Goal: Task Accomplishment & Management: Manage account settings

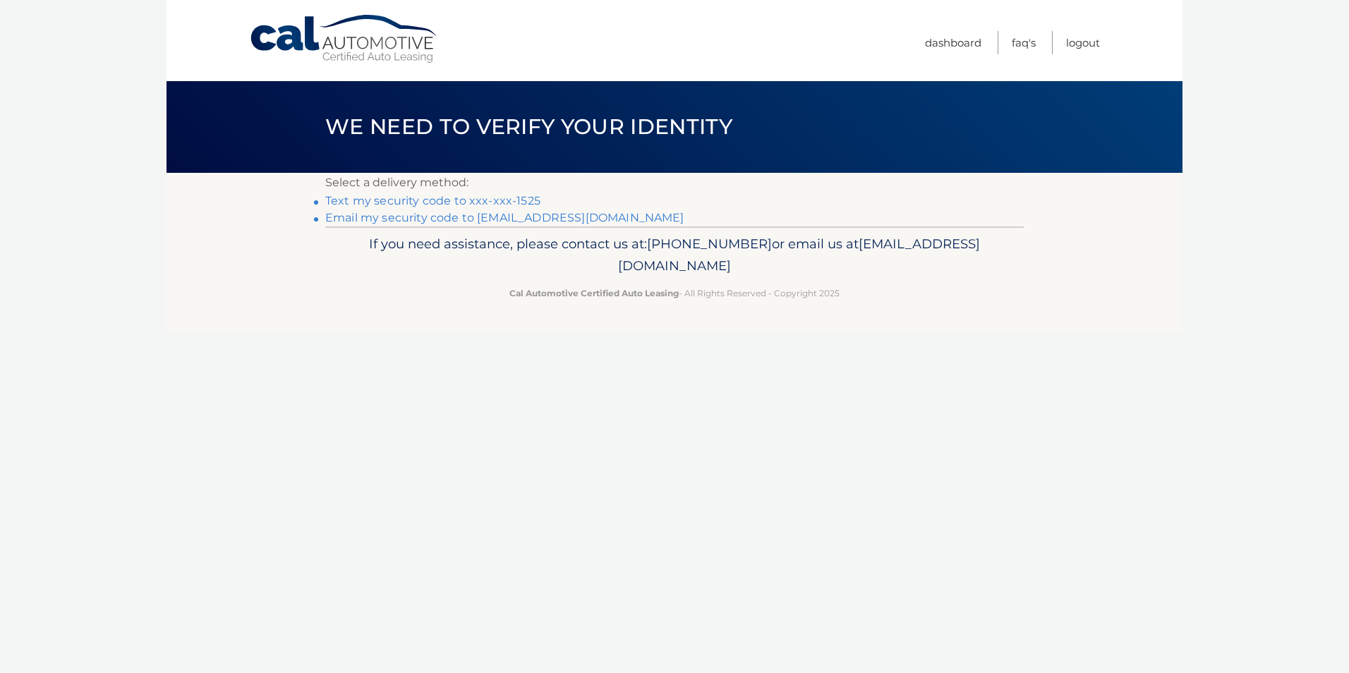
click at [527, 217] on link "Email my security code to n*****@afrny.com" at bounding box center [504, 217] width 359 height 13
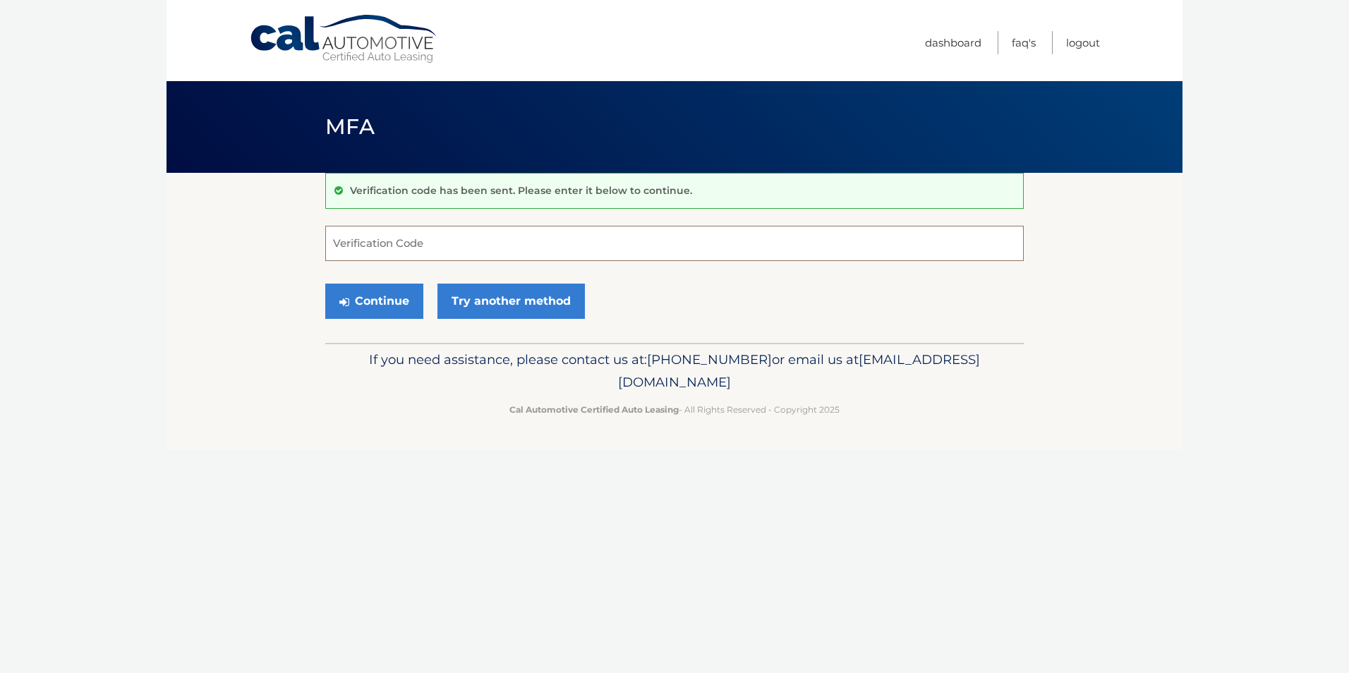
click at [459, 251] on input "Verification Code" at bounding box center [674, 243] width 699 height 35
click at [387, 233] on input "Verification Code" at bounding box center [674, 243] width 699 height 35
type input "586706"
click at [387, 303] on button "Continue" at bounding box center [374, 301] width 98 height 35
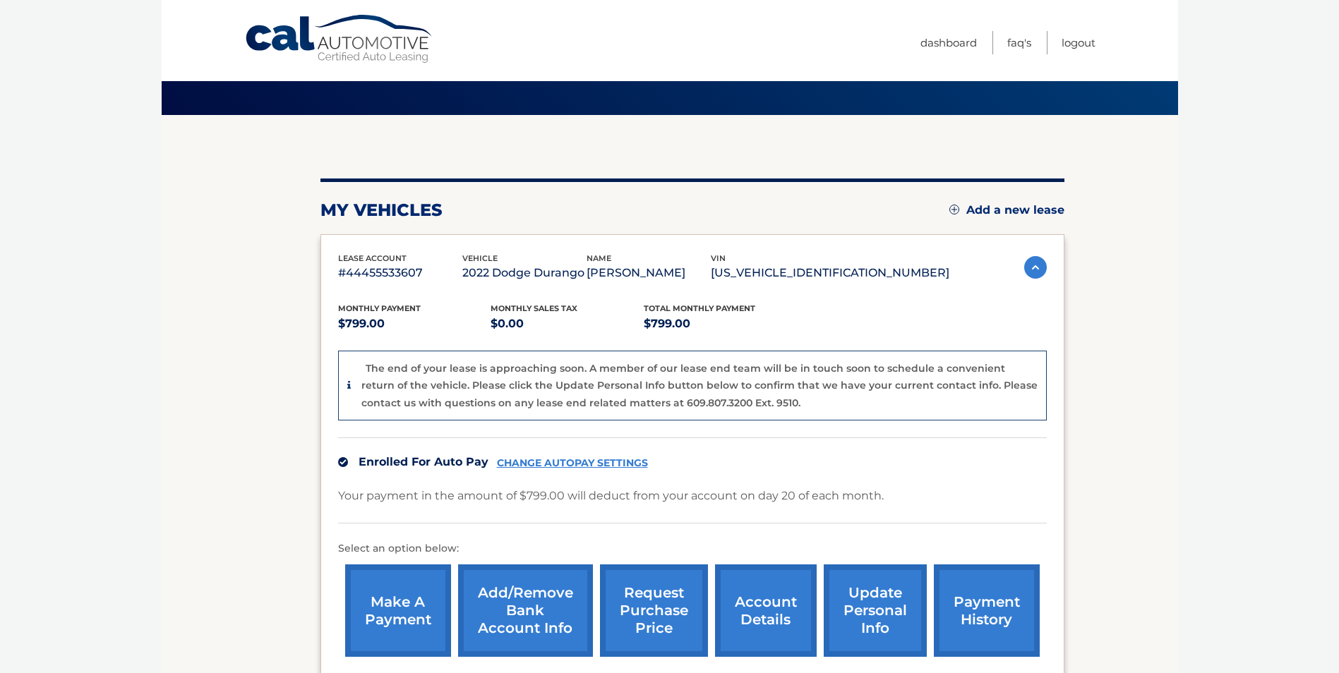
scroll to position [141, 0]
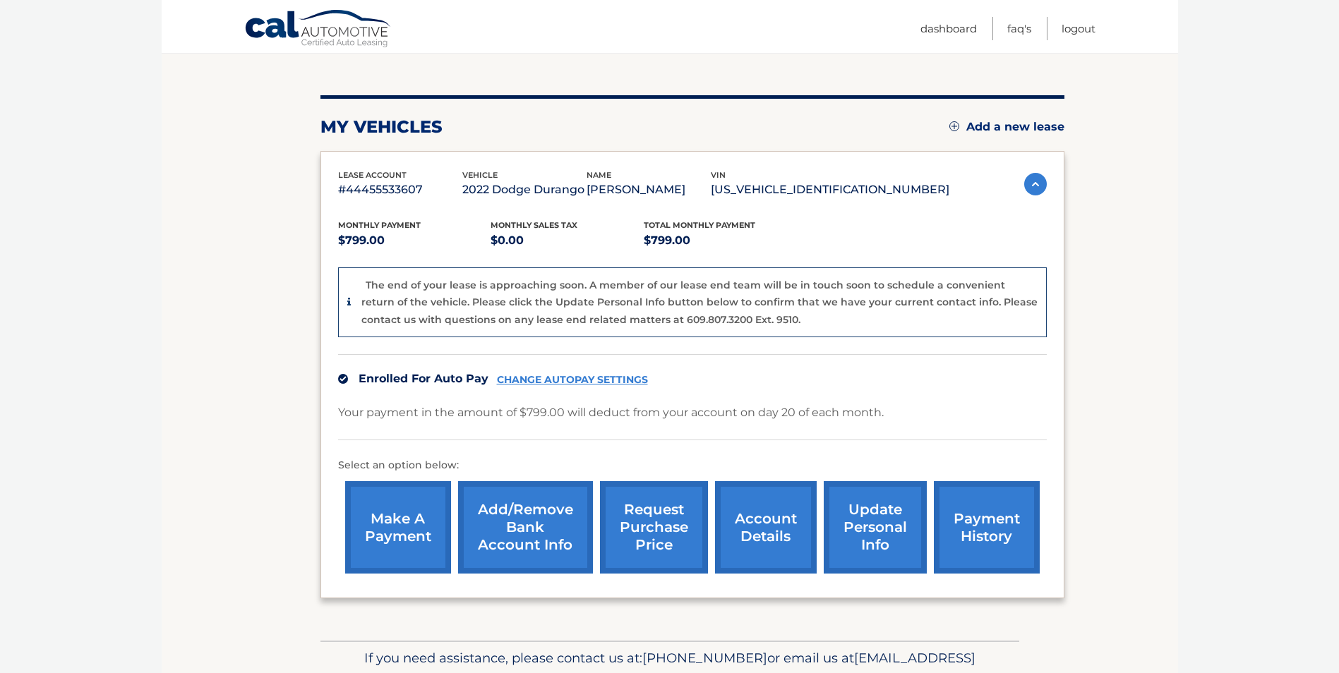
click at [510, 518] on link "Add/Remove bank account info" at bounding box center [525, 527] width 135 height 92
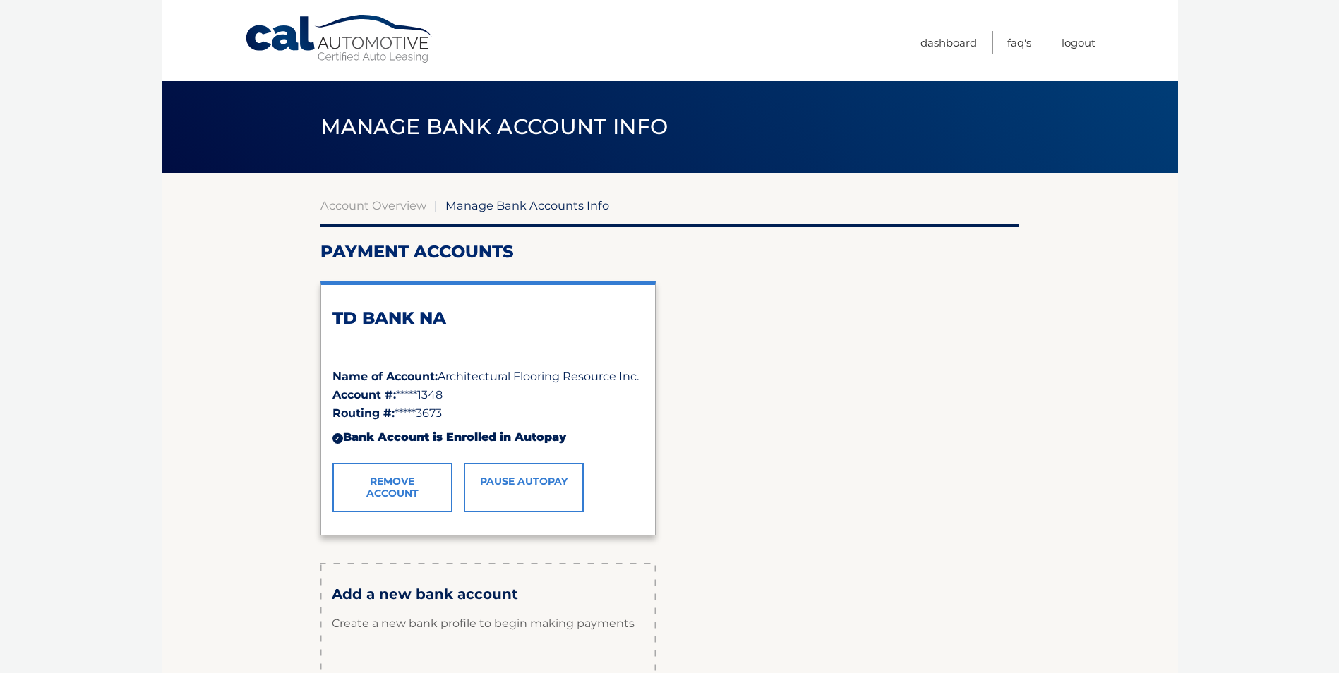
scroll to position [141, 0]
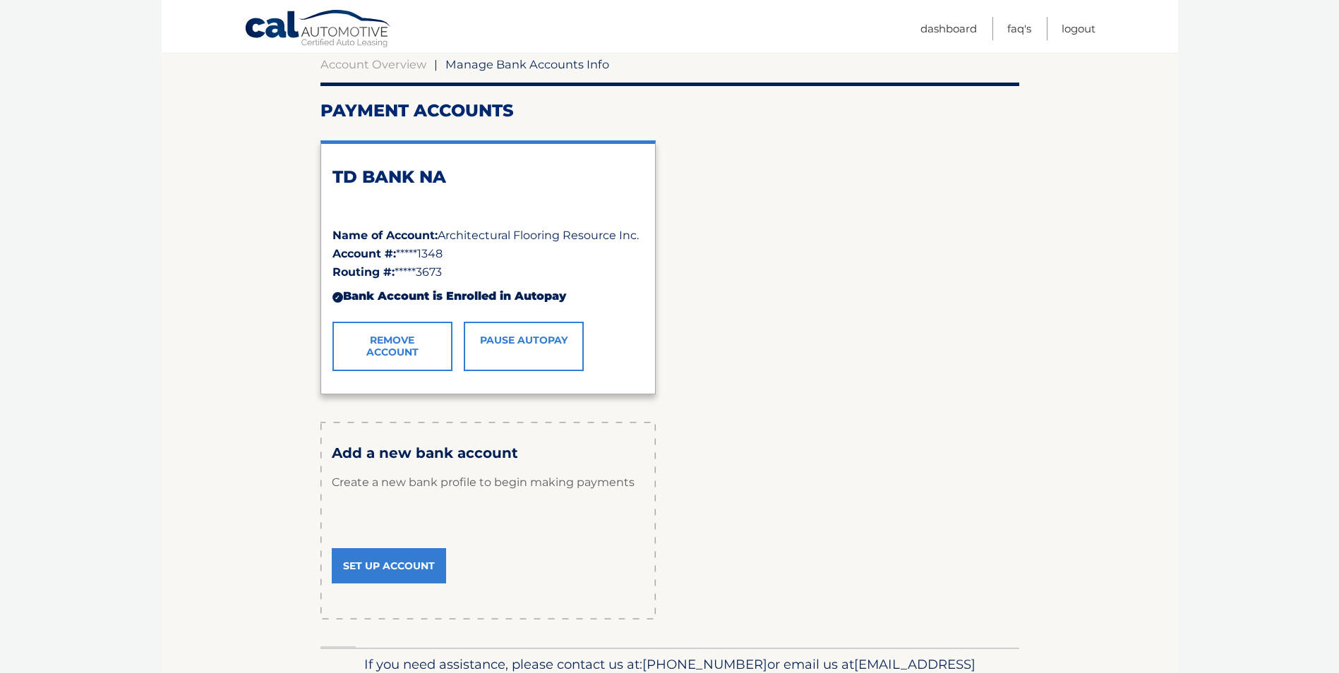
click at [405, 347] on link "Remove Account" at bounding box center [392, 346] width 120 height 49
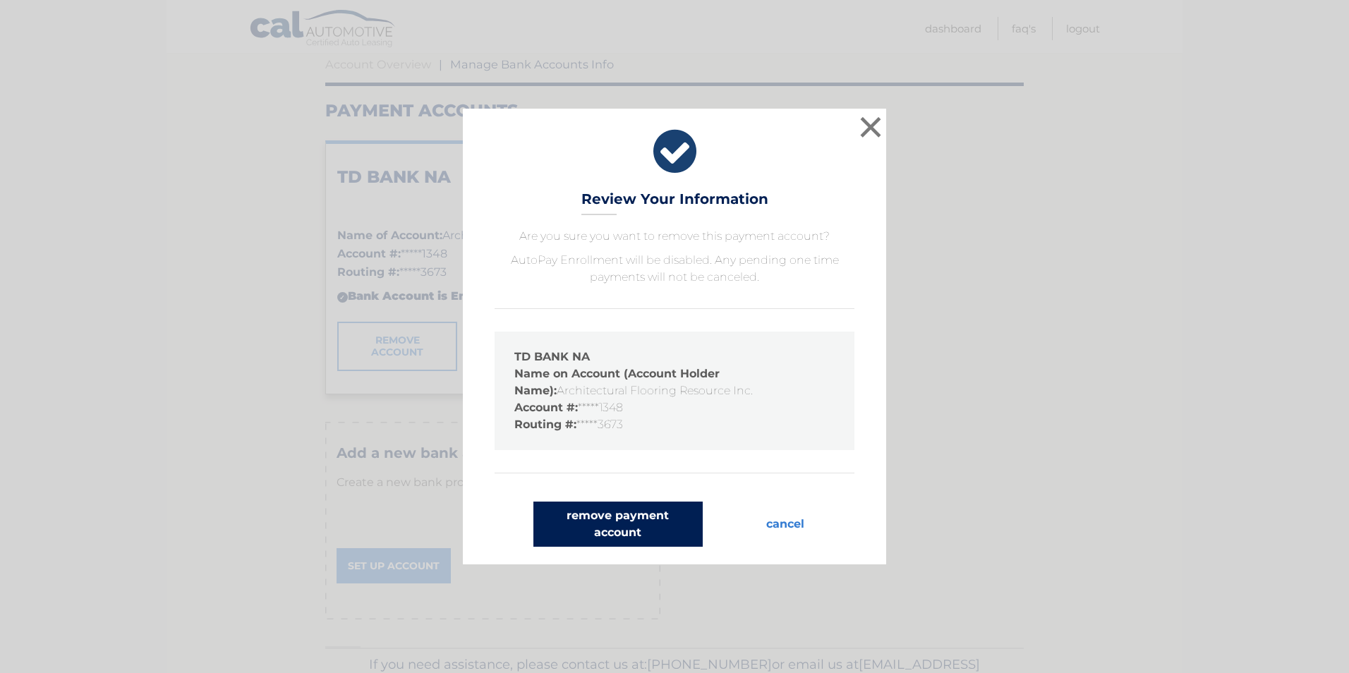
click at [664, 519] on button "remove payment account" at bounding box center [618, 524] width 169 height 45
click at [771, 522] on button "cancel" at bounding box center [785, 524] width 61 height 45
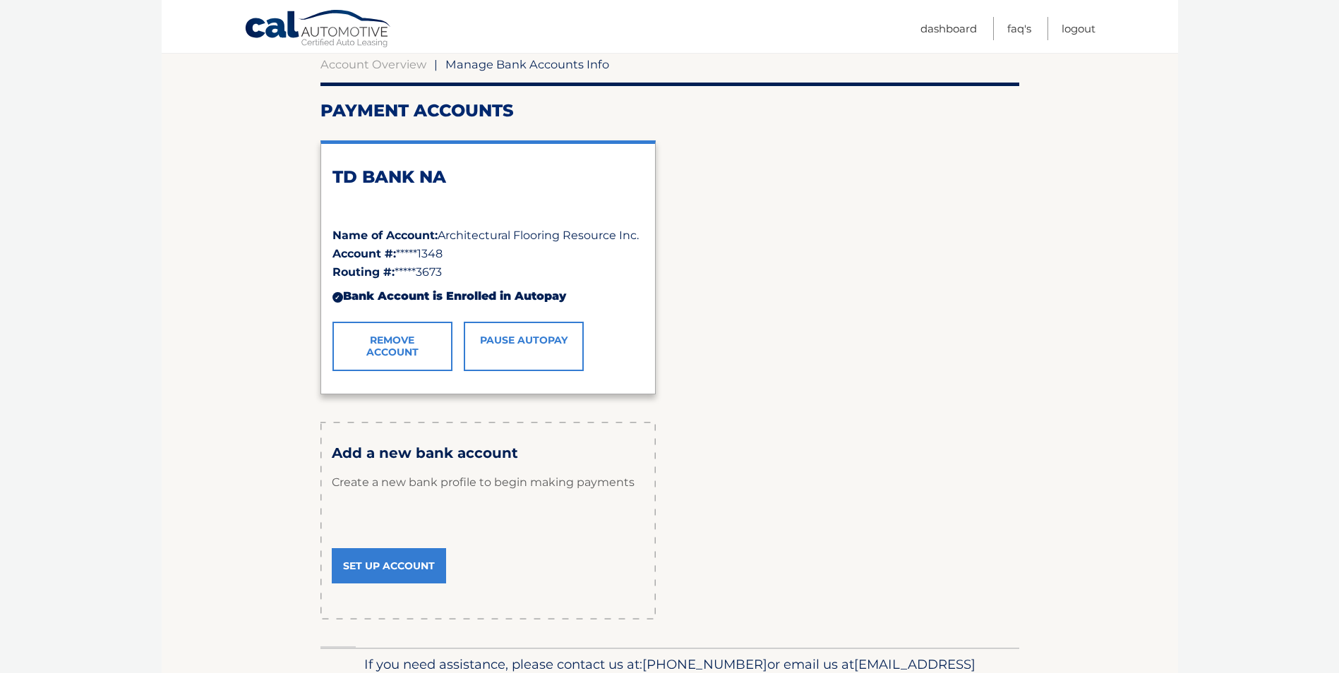
click at [411, 551] on link "Set Up Account" at bounding box center [389, 565] width 114 height 35
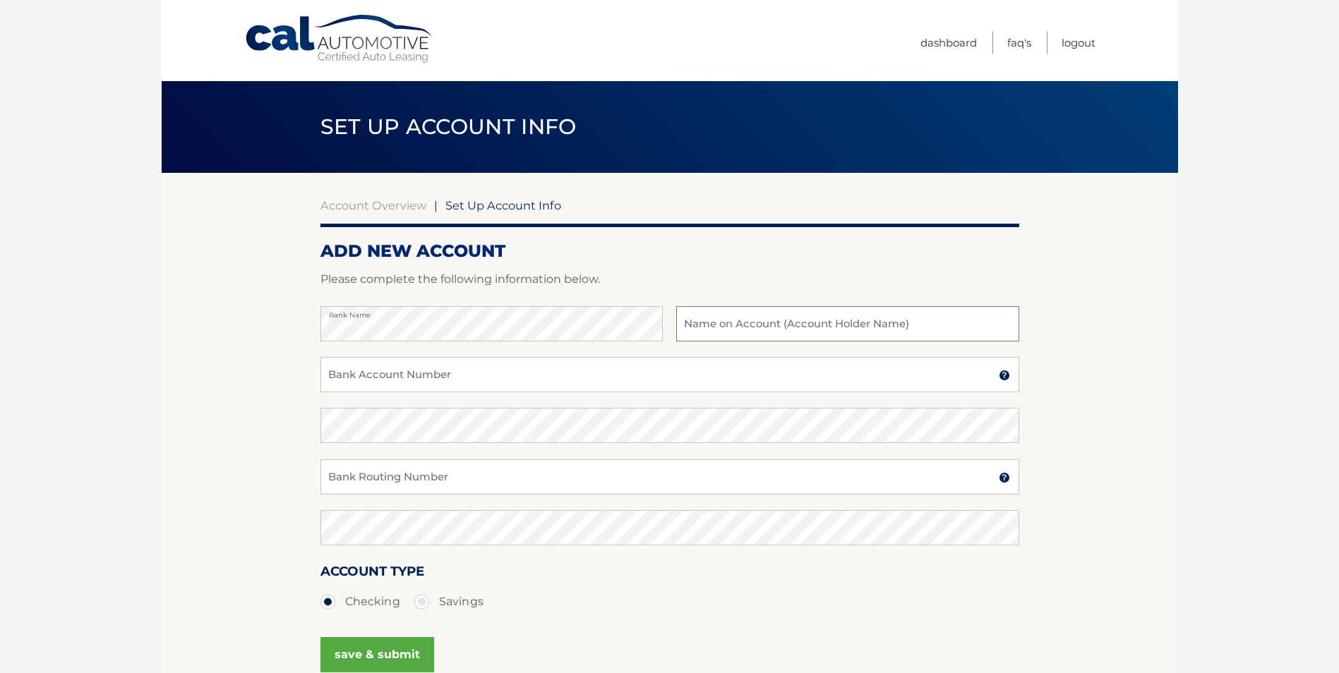
click at [778, 332] on input "text" at bounding box center [847, 323] width 342 height 35
type input "i"
type input "Architectural Flooring Resource Inc"
click at [601, 380] on input "Bank Account Number" at bounding box center [669, 374] width 699 height 35
type input "4456081698"
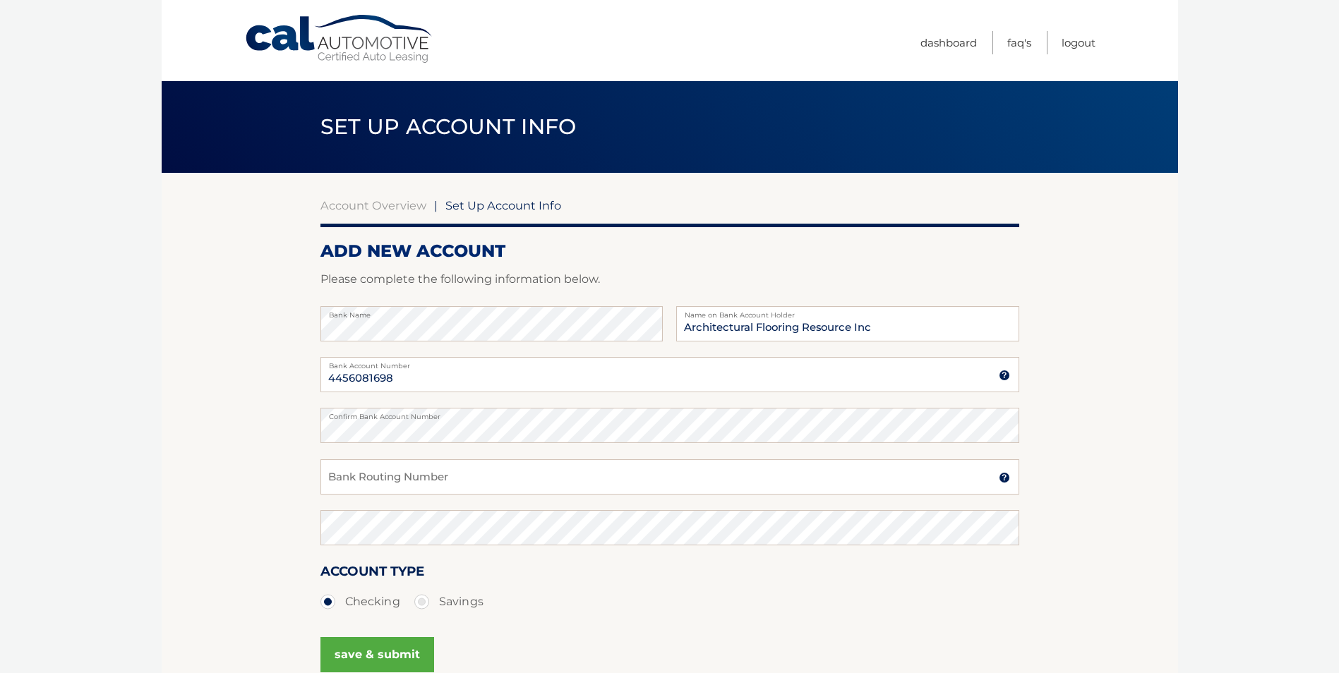
click at [613, 500] on div "Bank Routing Number A 9-digit number at the lower left corner of a check. Conta…" at bounding box center [669, 484] width 699 height 51
click at [615, 472] on input "Bank Routing Number" at bounding box center [669, 476] width 699 height 35
type input "026013673"
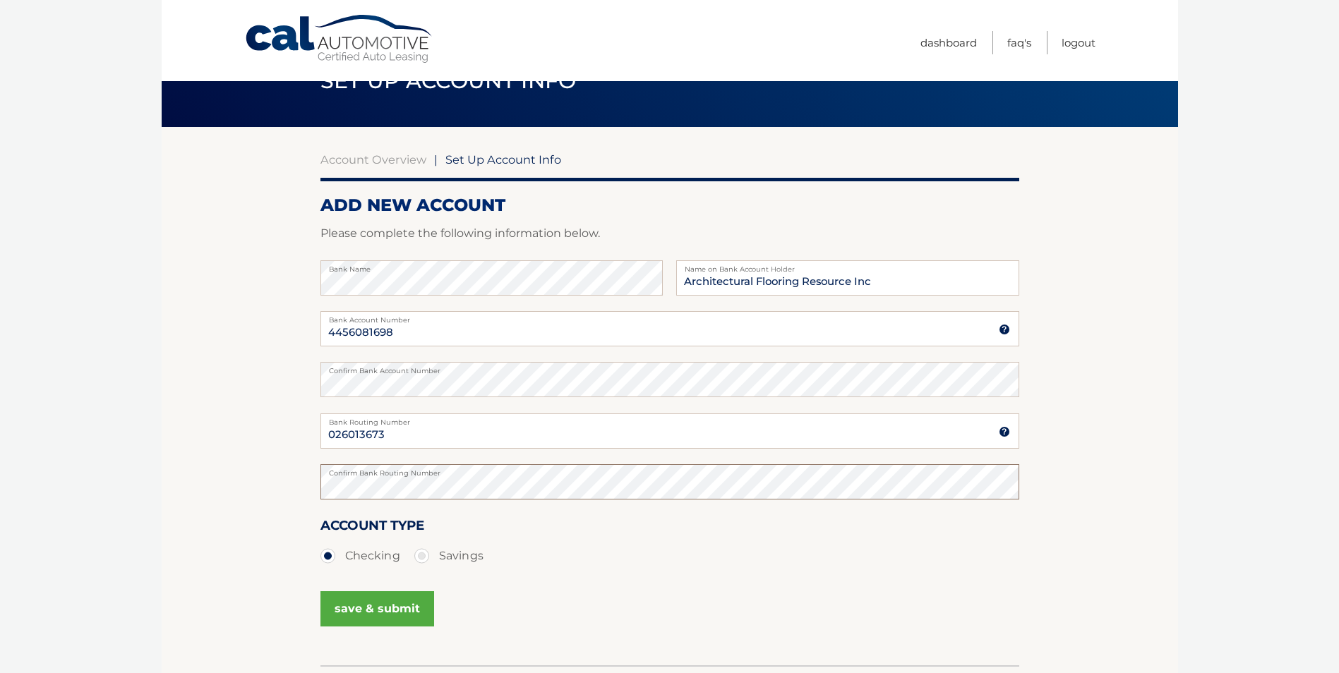
scroll to position [71, 0]
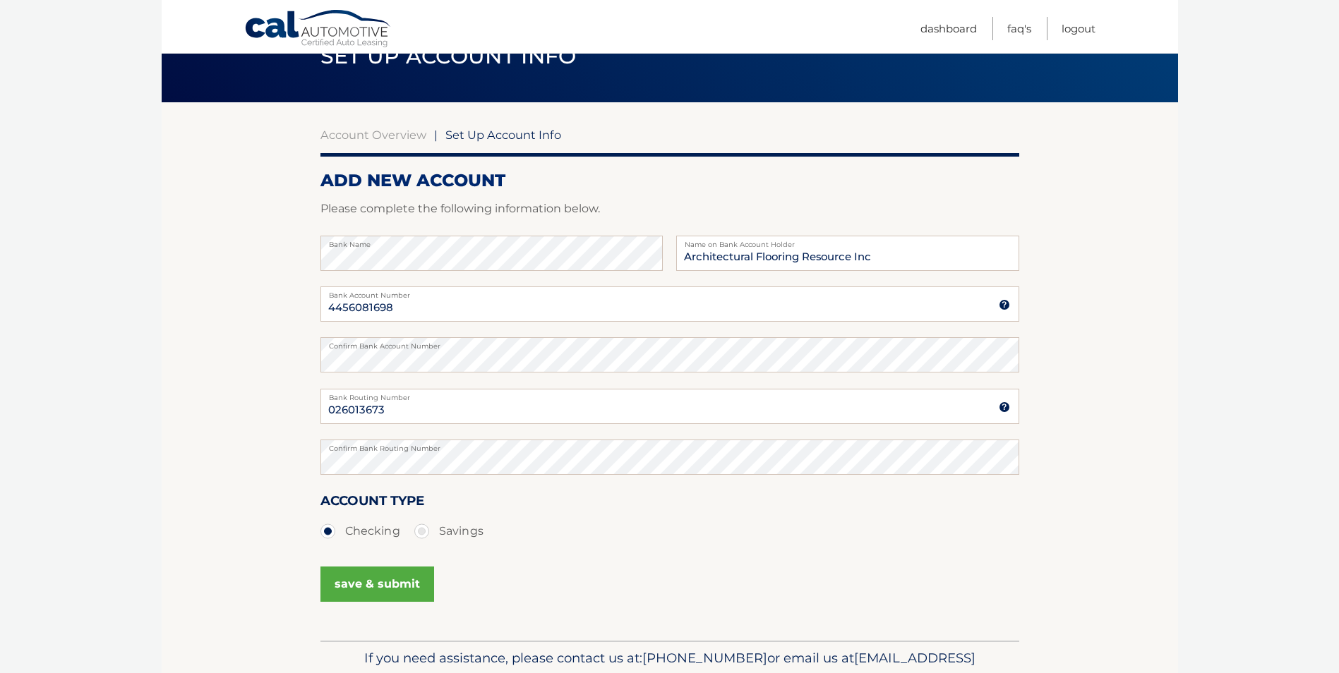
click at [354, 584] on button "save & submit" at bounding box center [377, 584] width 114 height 35
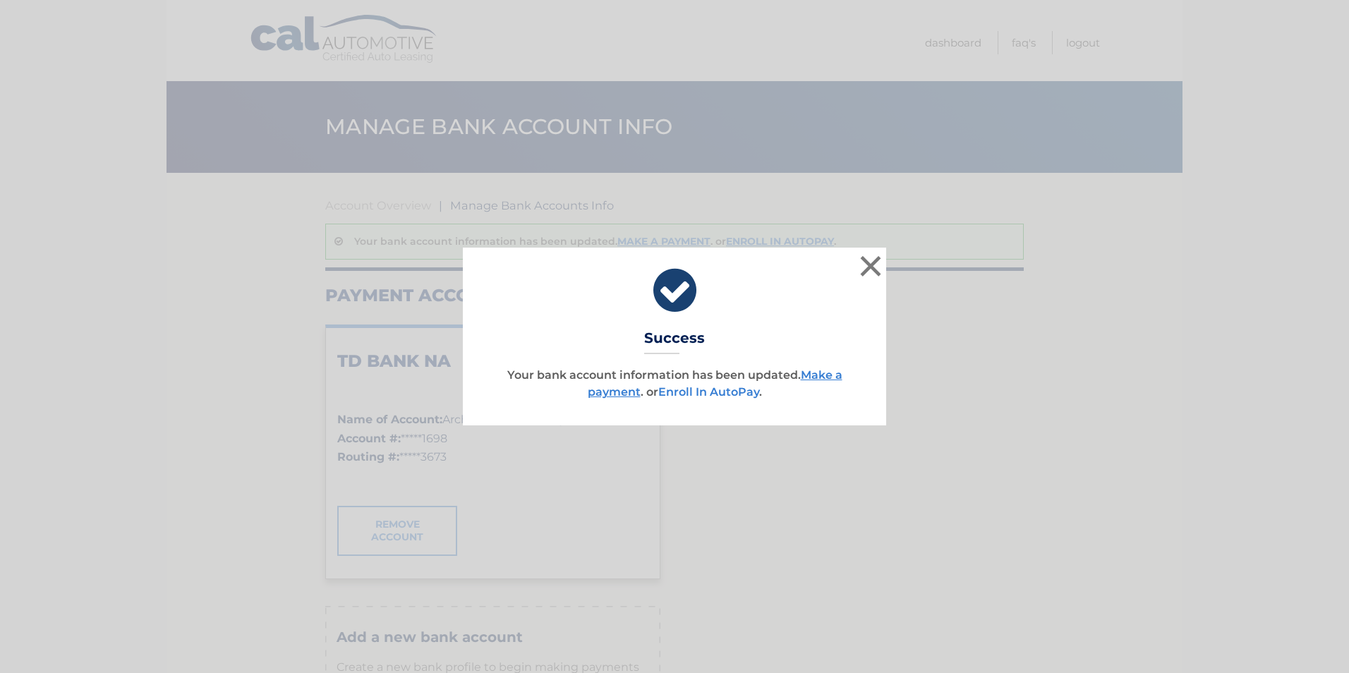
click at [708, 390] on link "Enroll In AutoPay" at bounding box center [709, 391] width 101 height 13
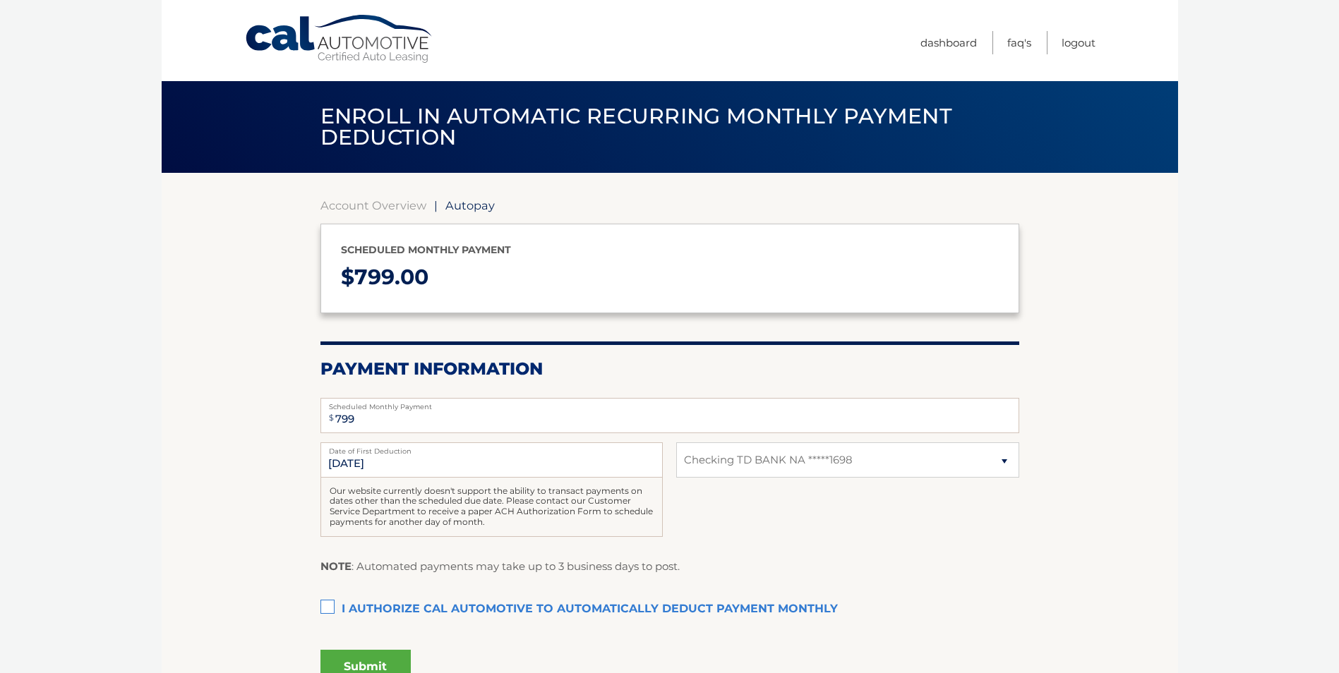
select select "YWQ3NzM5NjYtOGUxMC00MjBhLWEyOGMtMmMxNzg4MjQxZTEz"
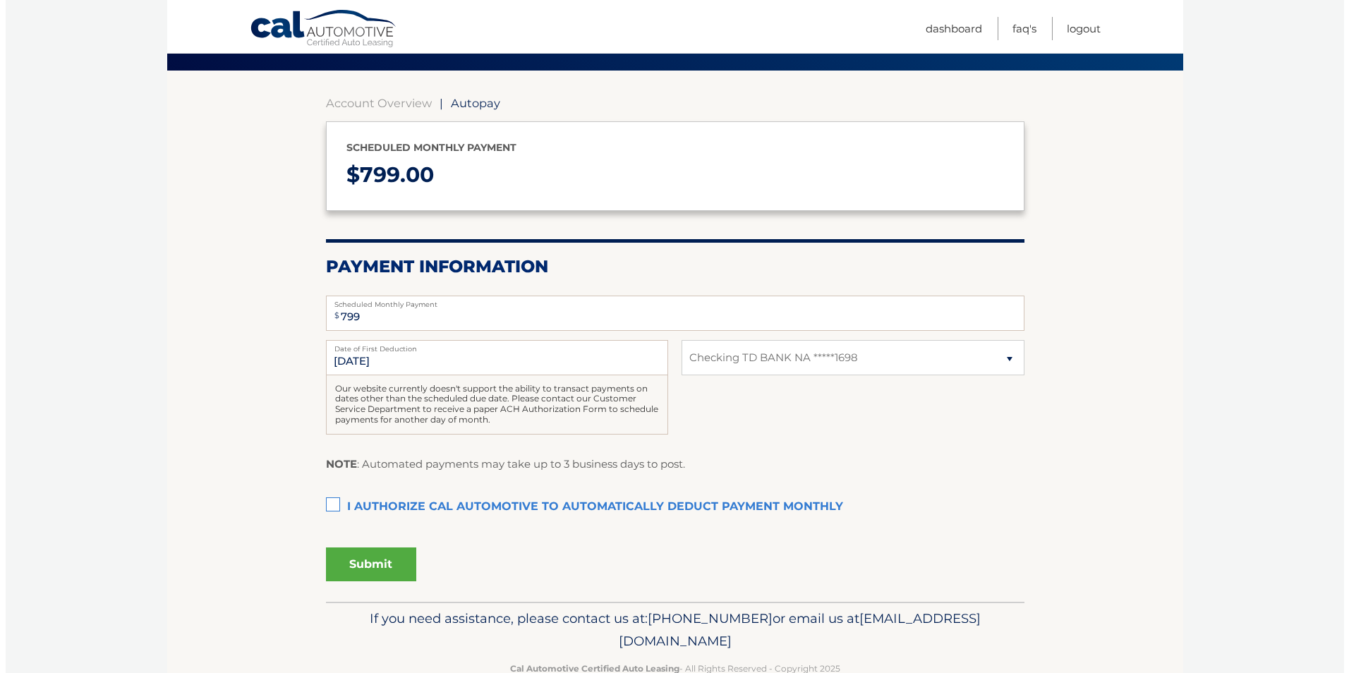
scroll to position [138, 0]
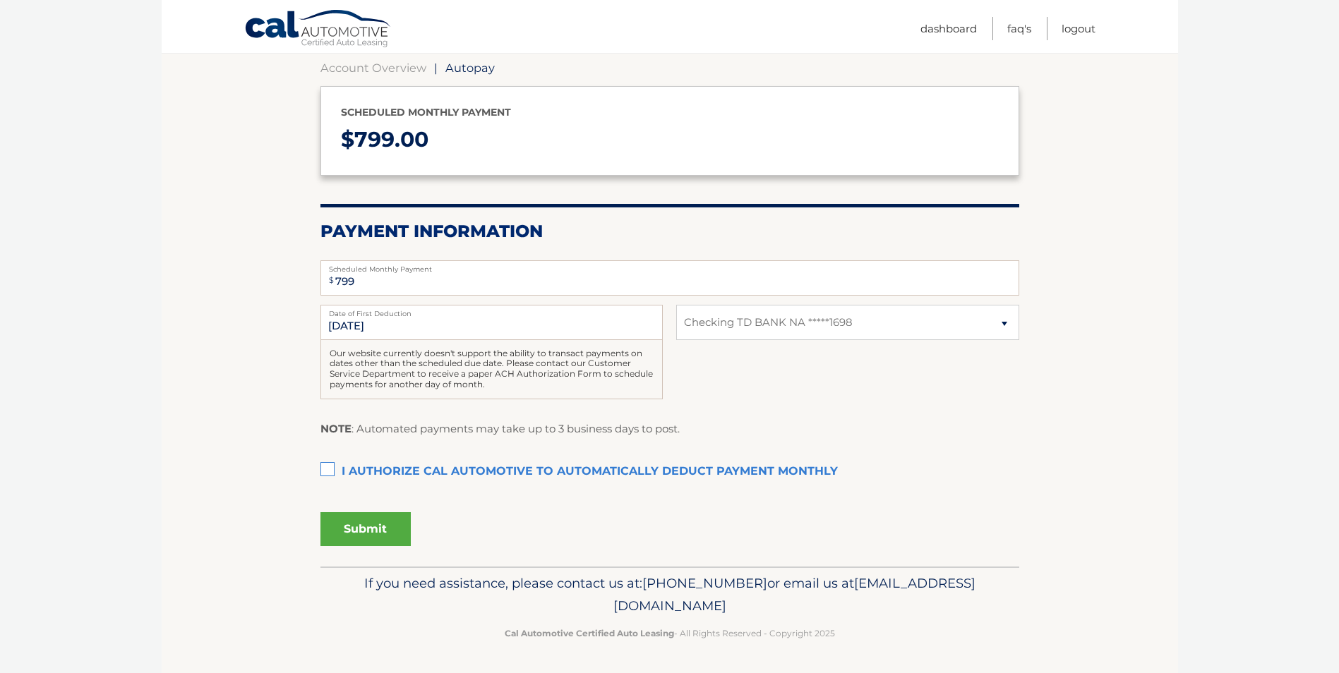
click at [326, 478] on label "I authorize cal automotive to automatically deduct payment monthly This checkbo…" at bounding box center [669, 472] width 699 height 28
click at [0, 0] on input "I authorize cal automotive to automatically deduct payment monthly This checkbo…" at bounding box center [0, 0] width 0 height 0
click at [355, 531] on button "Submit" at bounding box center [365, 529] width 90 height 34
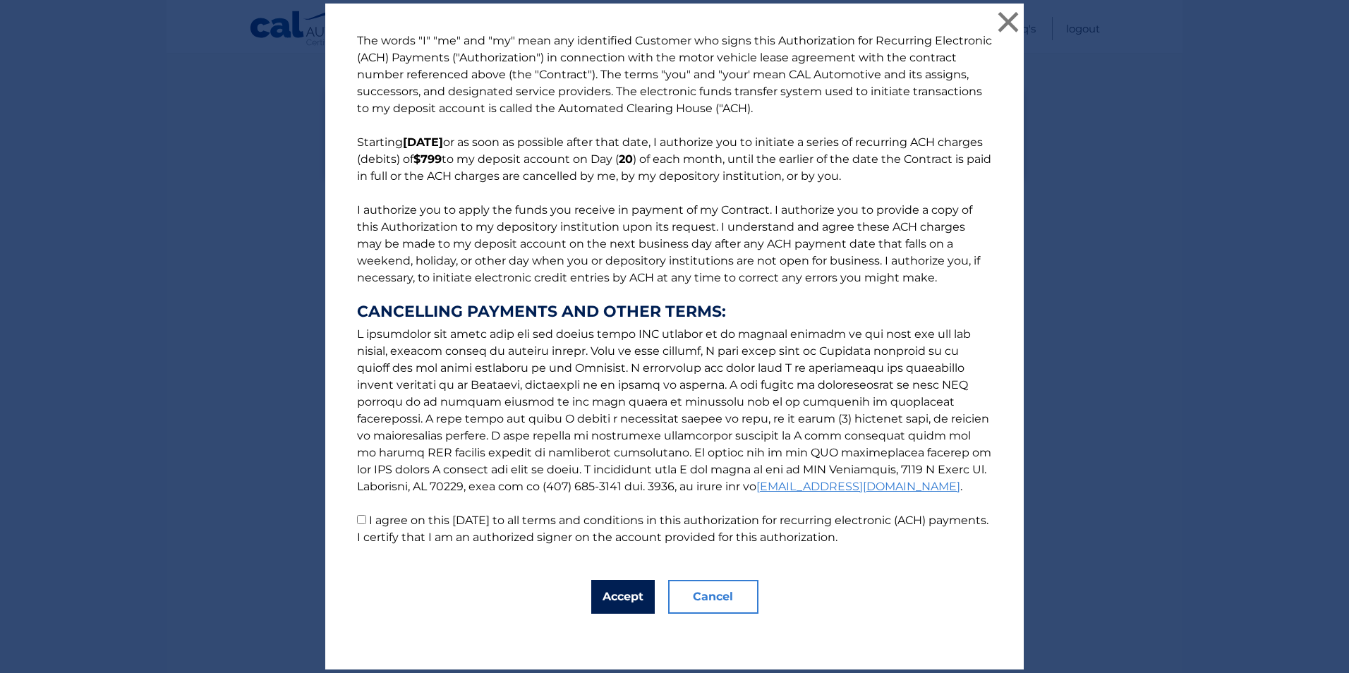
click at [600, 590] on button "Accept" at bounding box center [623, 597] width 64 height 34
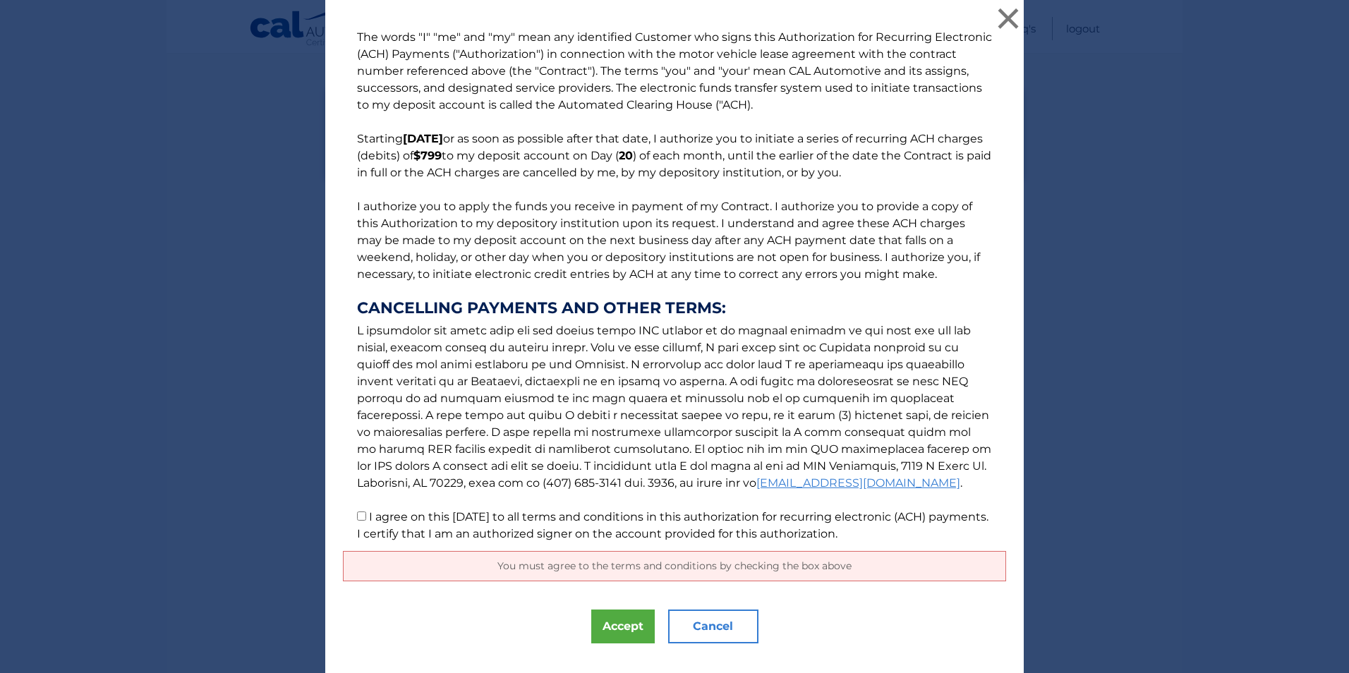
click at [358, 512] on input "I agree on this 09/23/2025 to all terms and conditions in this authorization fo…" at bounding box center [361, 516] width 9 height 9
checkbox input "true"
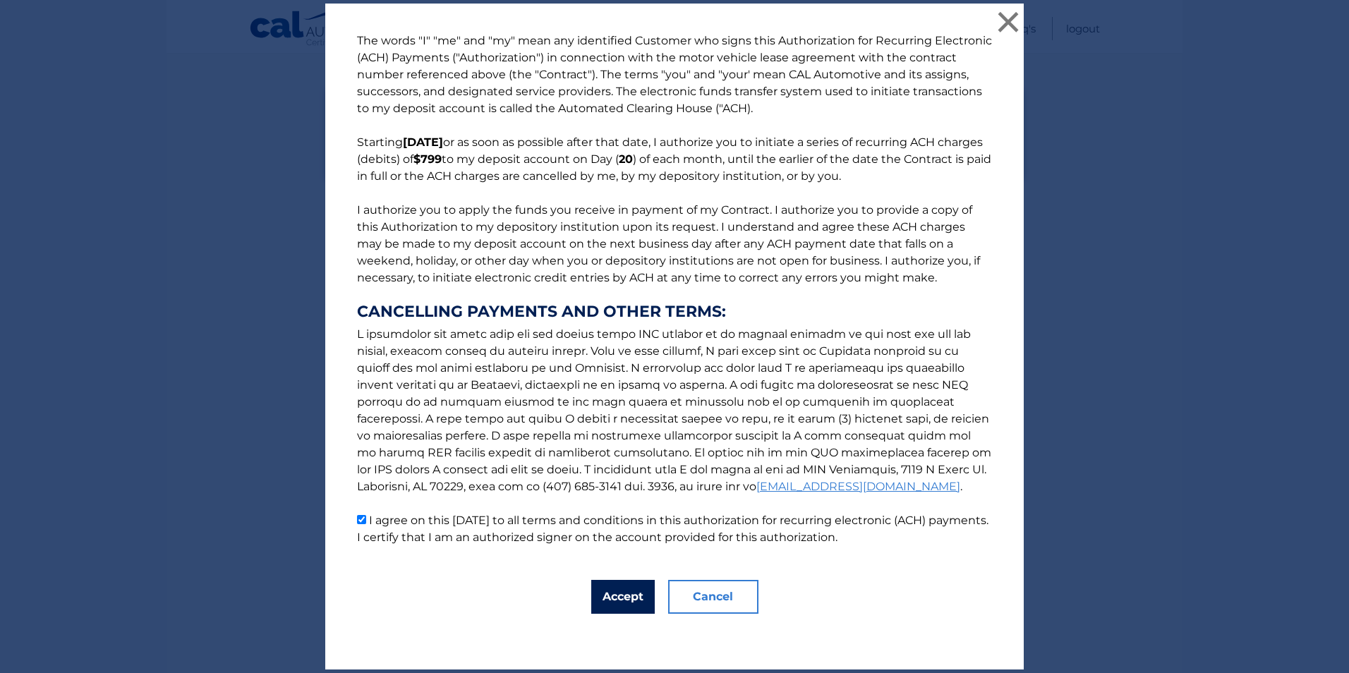
click at [639, 592] on button "Accept" at bounding box center [623, 597] width 64 height 34
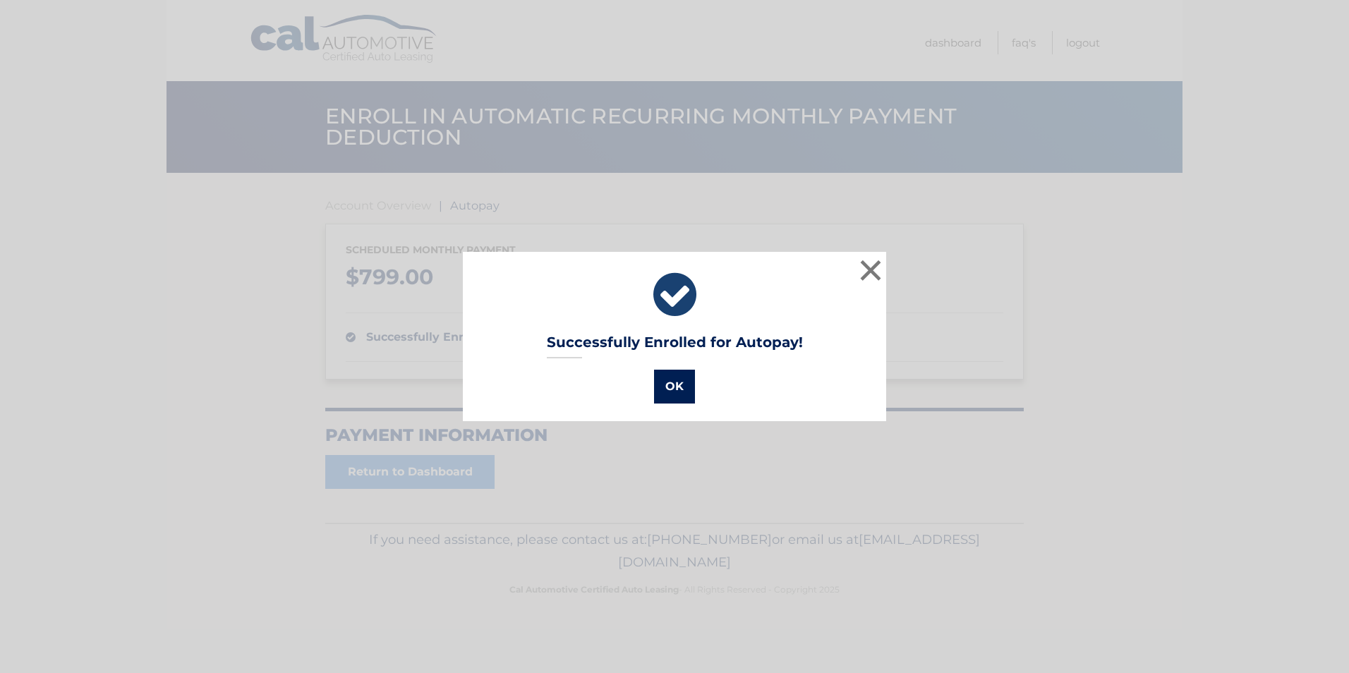
click at [678, 383] on button "OK" at bounding box center [674, 387] width 41 height 34
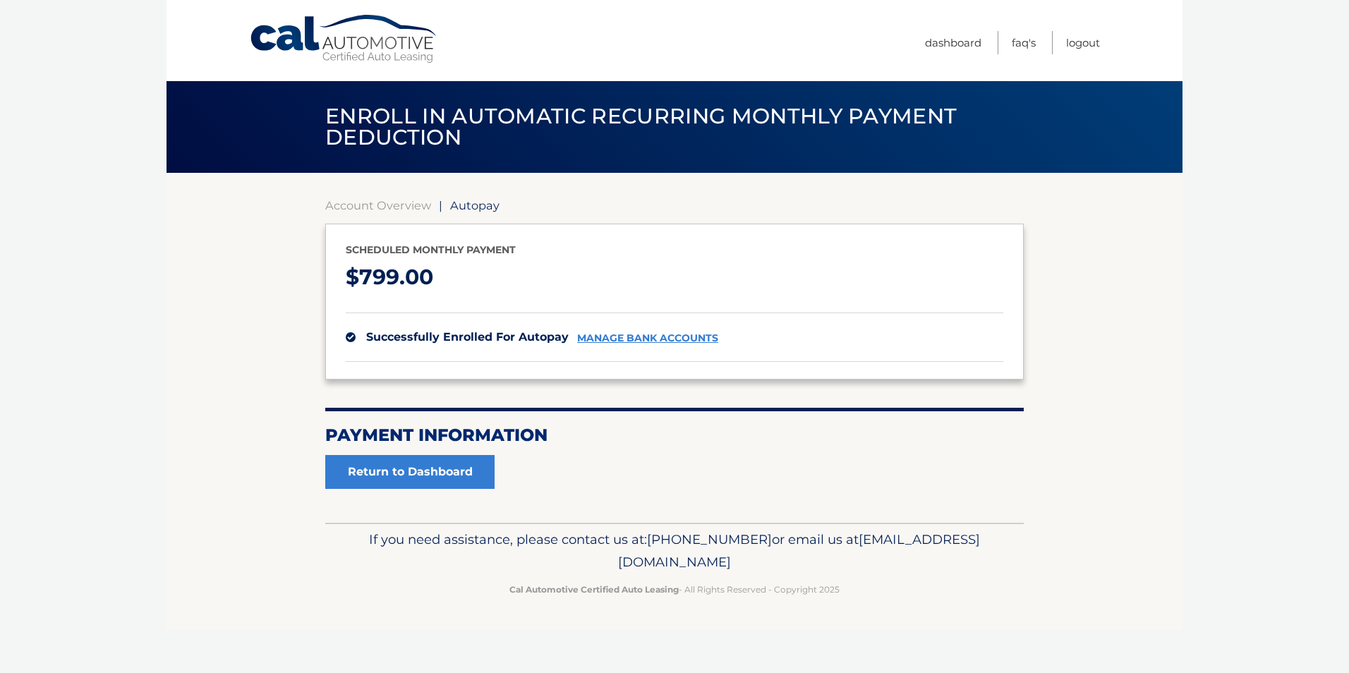
click at [600, 337] on link "manage bank accounts" at bounding box center [647, 338] width 141 height 12
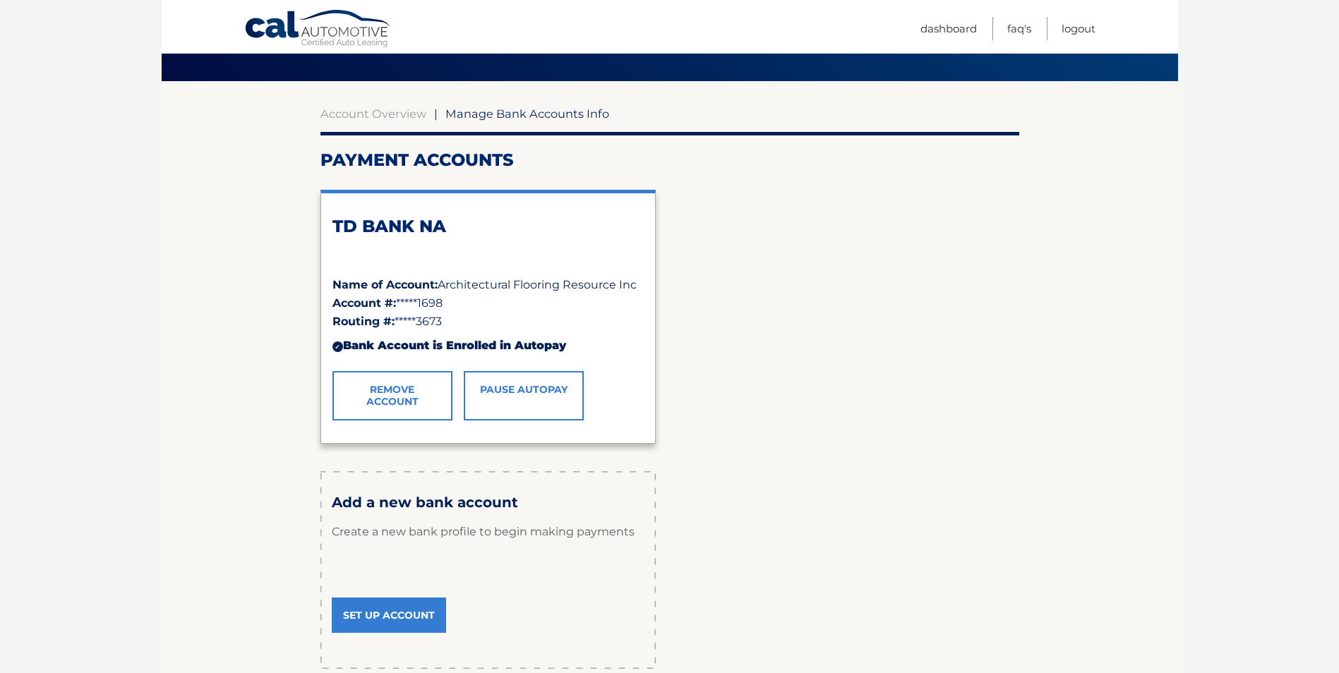
scroll to position [81, 0]
